Goal: Find specific page/section: Find specific page/section

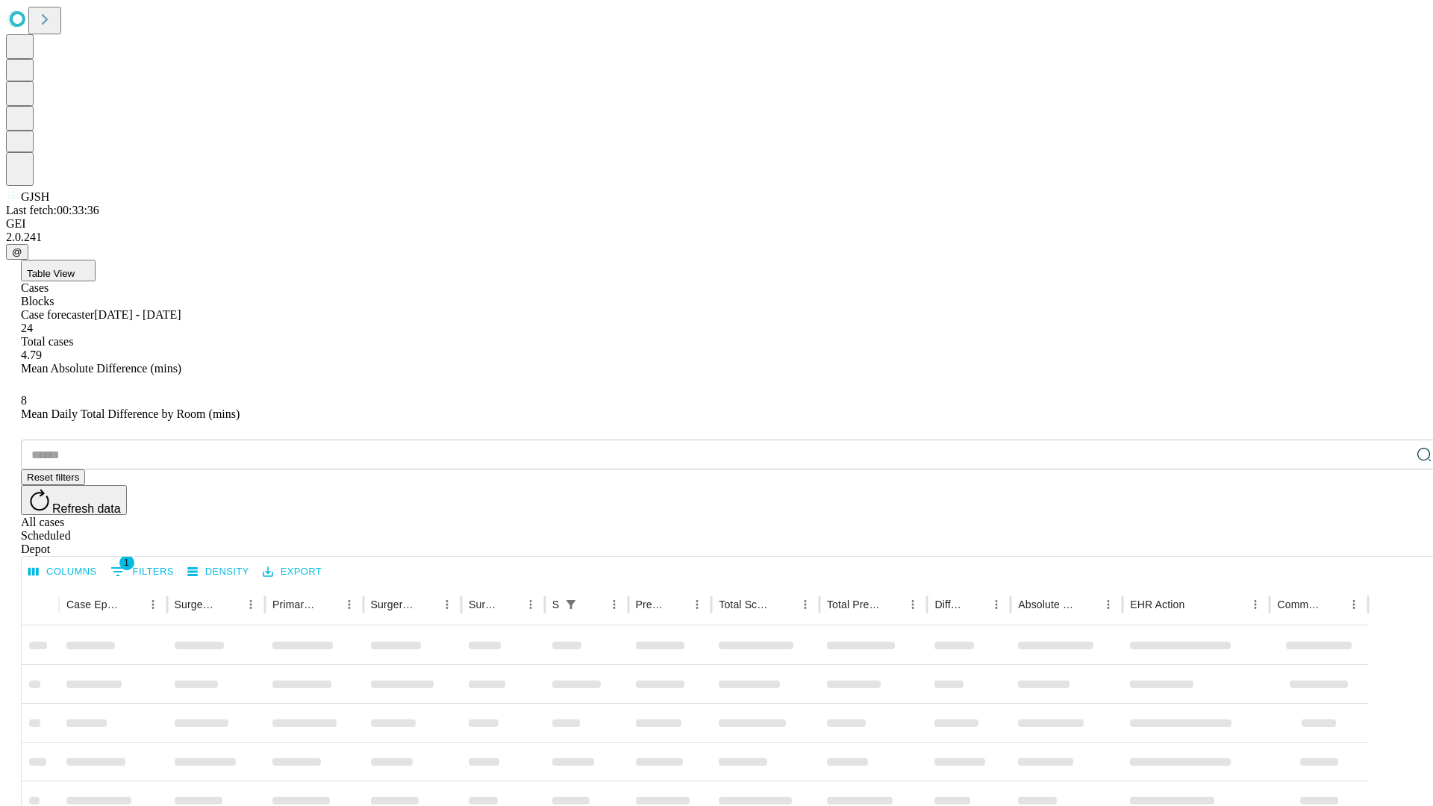
click at [1394, 543] on div "Depot" at bounding box center [731, 549] width 1421 height 13
